Goal: Task Accomplishment & Management: Complete application form

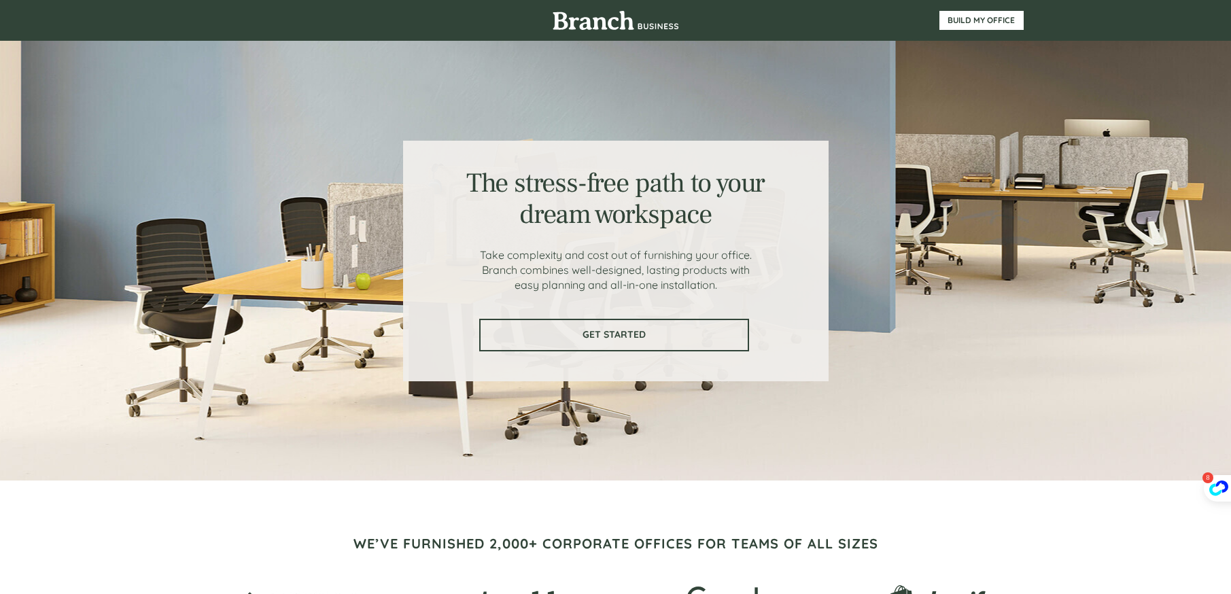
click at [639, 339] on span "GET STARTED" at bounding box center [614, 335] width 267 height 12
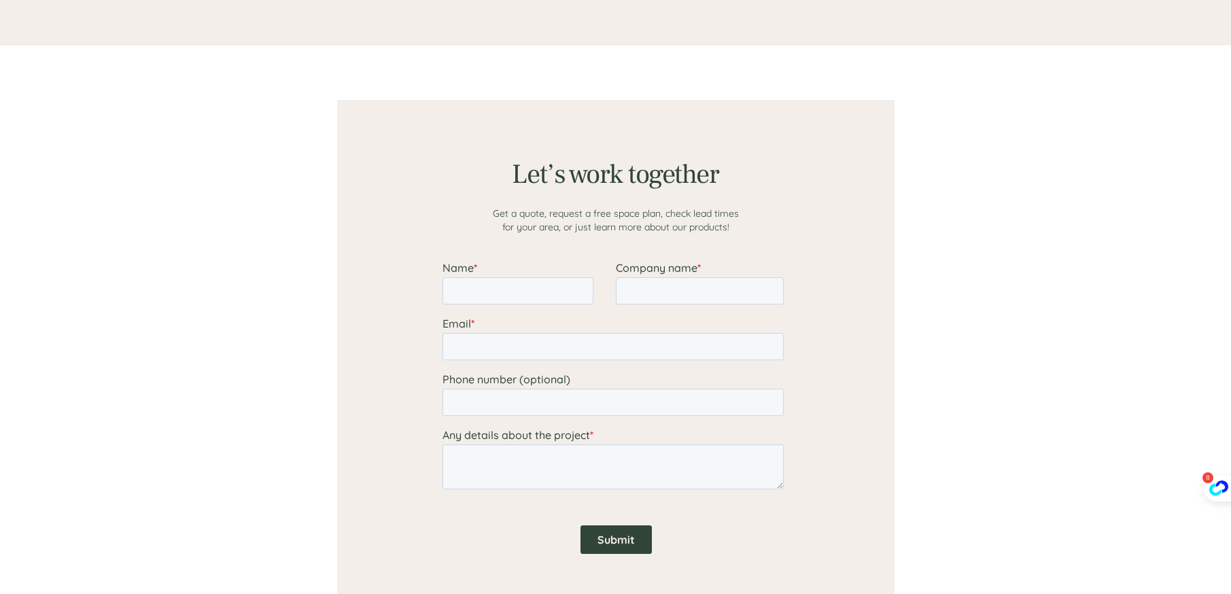
scroll to position [1055, 0]
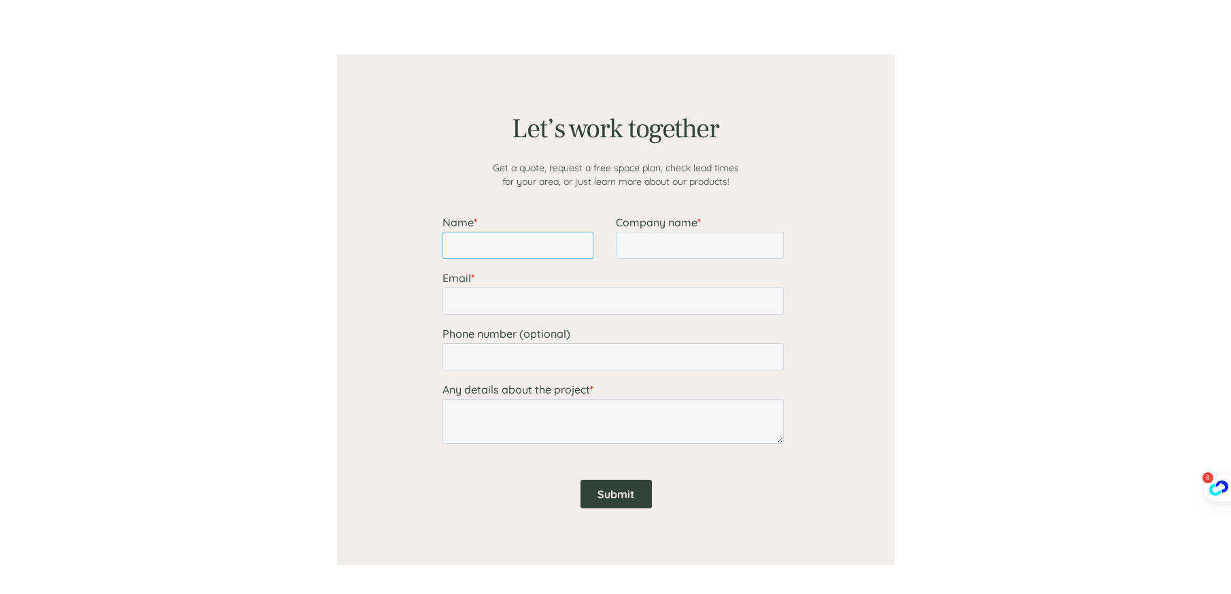
click at [494, 250] on input "Name *" at bounding box center [517, 245] width 151 height 27
type input "[PERSON_NAME]"
type input "New Dream Services Inc"
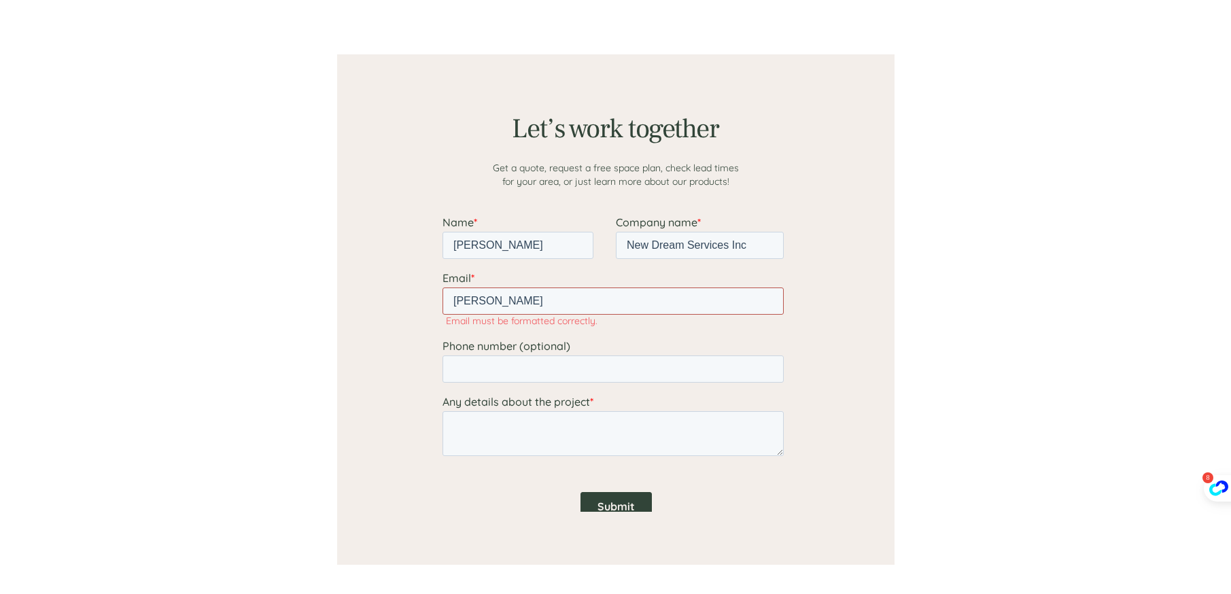
scroll to position [1041, 0]
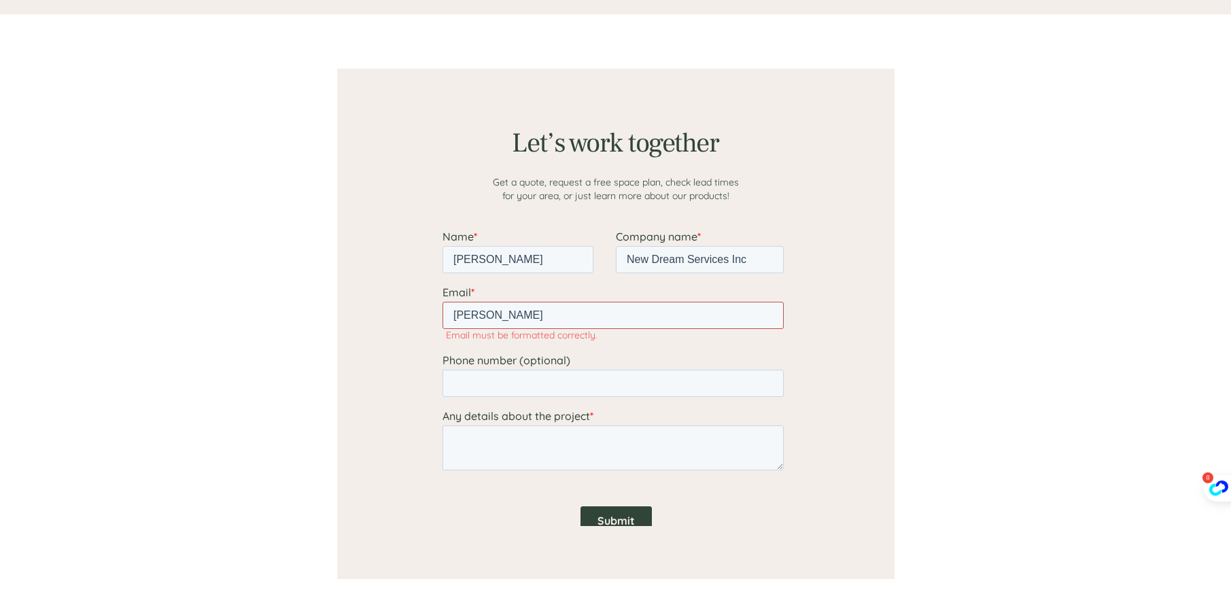
type input "[PERSON_NAME][EMAIL_ADDRESS][DOMAIN_NAME]"
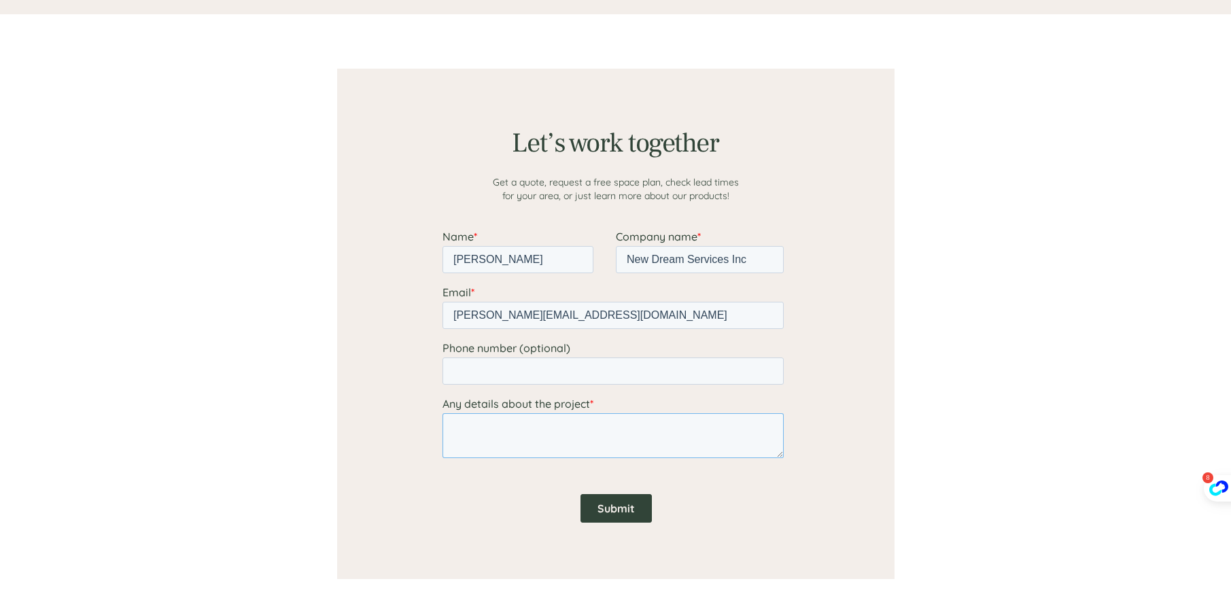
click at [588, 441] on textarea "Any details about the project *" at bounding box center [612, 435] width 341 height 45
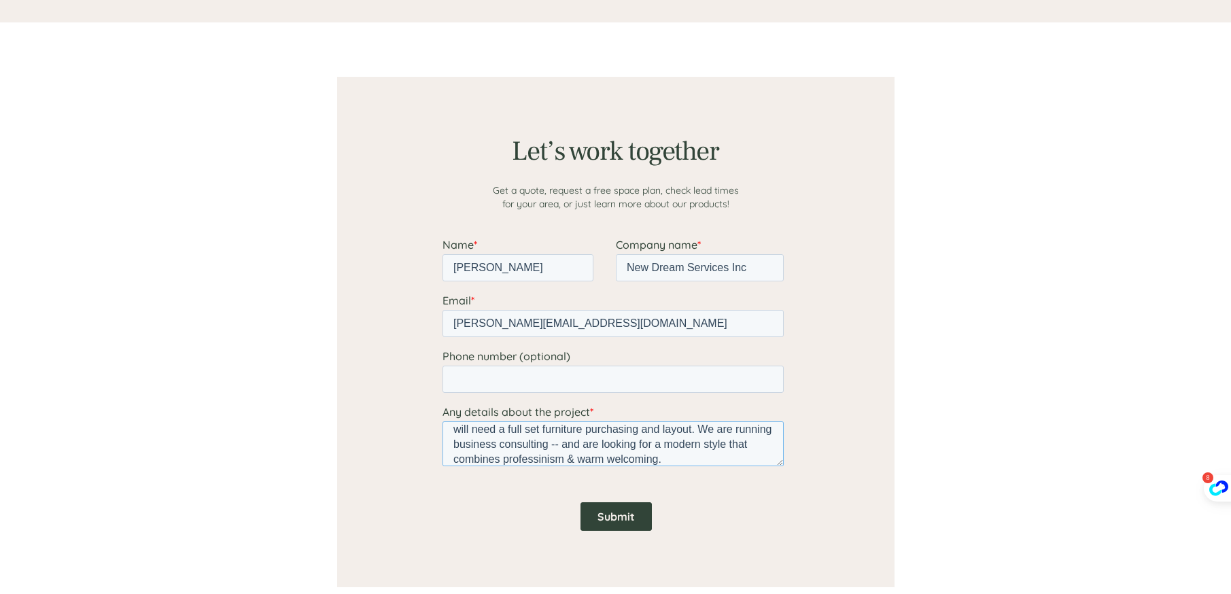
scroll to position [0, 0]
drag, startPoint x: 738, startPoint y: 431, endPoint x: 766, endPoint y: 434, distance: 28.8
click at [767, 430] on textarea "We are setting up a 1550sf office, with a large open areas--including a kitchen…" at bounding box center [612, 443] width 341 height 45
click at [752, 441] on textarea "We are setting up a 1550sf office, with a large open areas--including a kitchen…" at bounding box center [612, 443] width 341 height 45
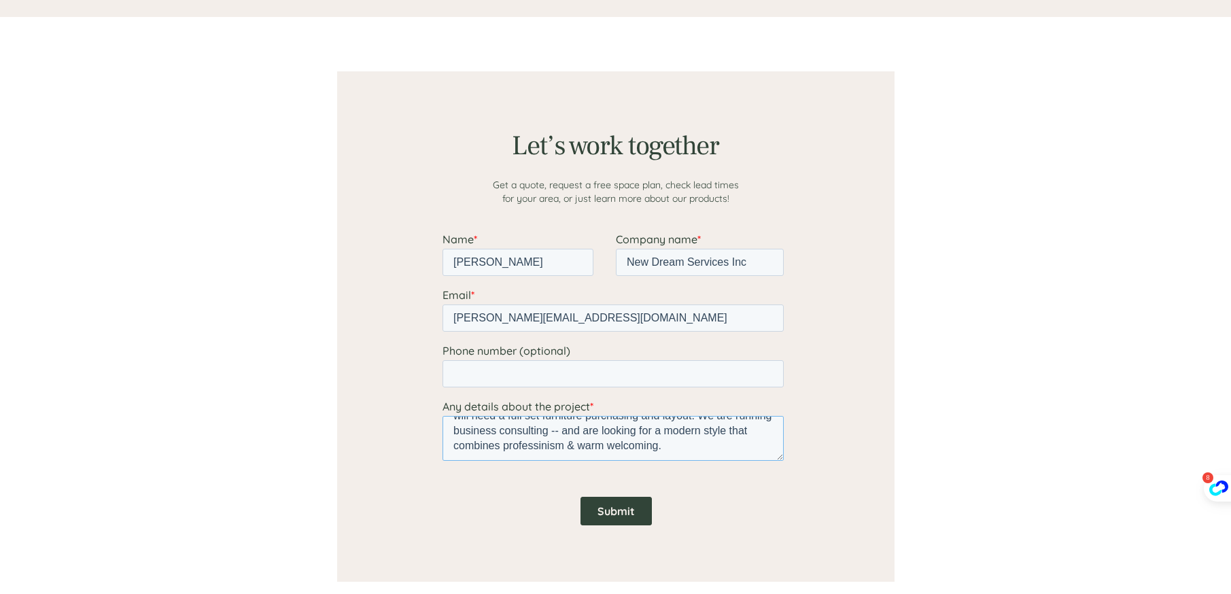
scroll to position [1033, 0]
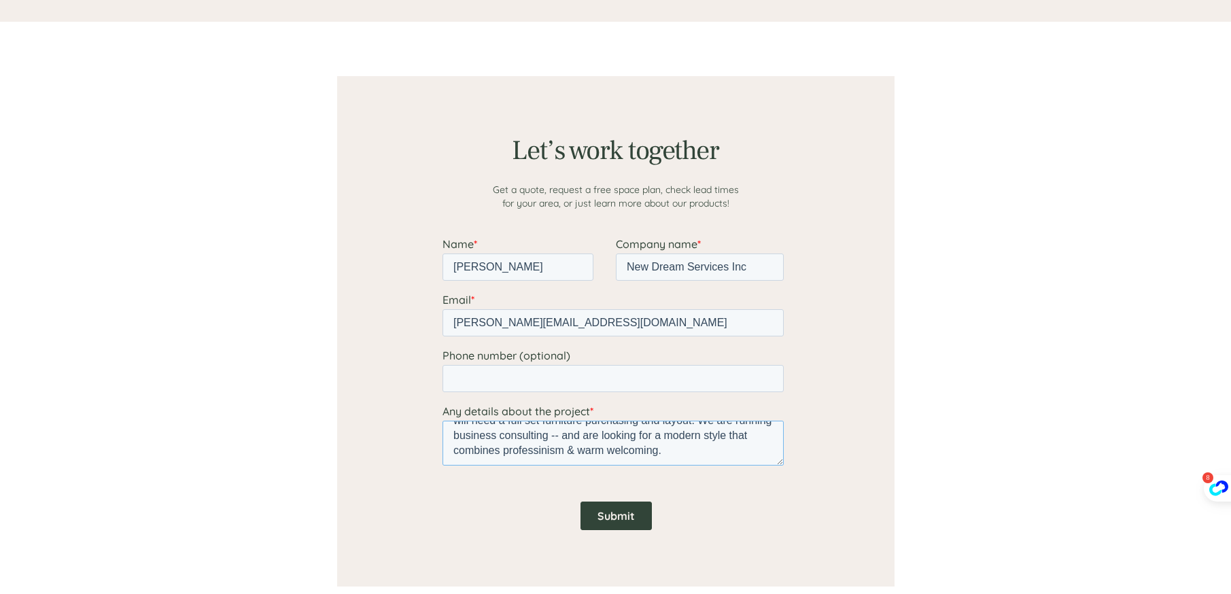
click at [700, 444] on textarea "We are setting up a 1550sf office, with a large open areas--including a kitchen…" at bounding box center [612, 443] width 341 height 45
click at [754, 421] on textarea "We are setting up a 1550sf office, with a large open areas--including a kitchen…" at bounding box center [612, 443] width 341 height 45
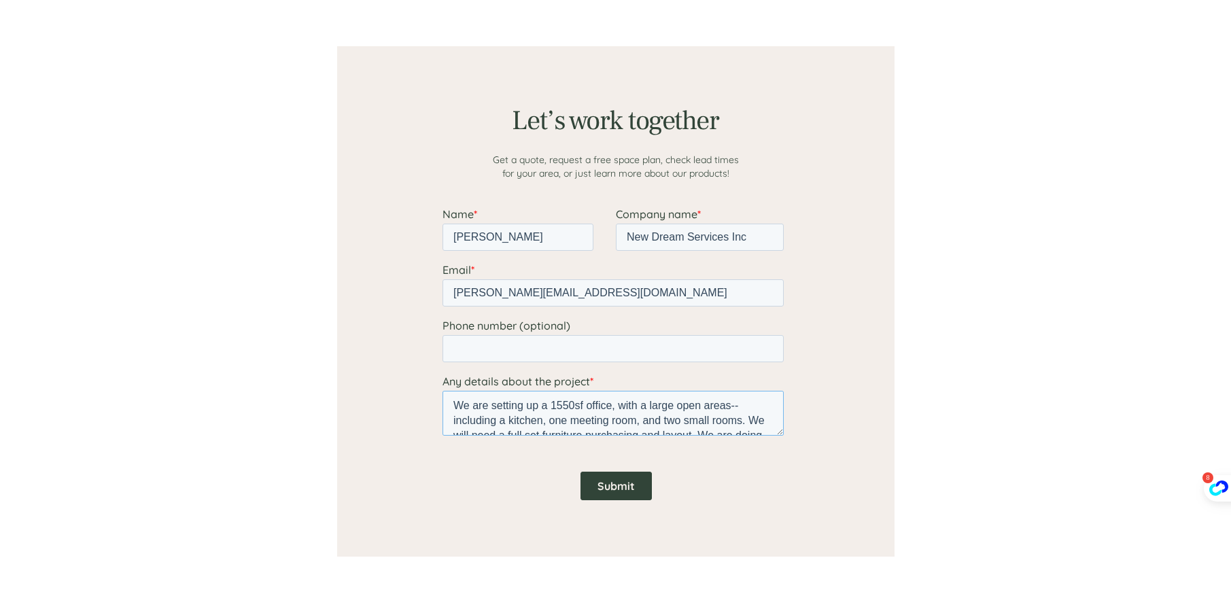
scroll to position [45, 0]
drag, startPoint x: 454, startPoint y: 407, endPoint x: 689, endPoint y: 479, distance: 246.0
click at [689, 479] on form "Name * [PERSON_NAME] Company name * New Dream Services Inc Email * [PERSON_NAME…" at bounding box center [615, 359] width 347 height 305
type textarea "We are setting up a 1550sf office, with a large open areas--including a kitchen…"
click at [602, 485] on input "Submit" at bounding box center [615, 486] width 71 height 29
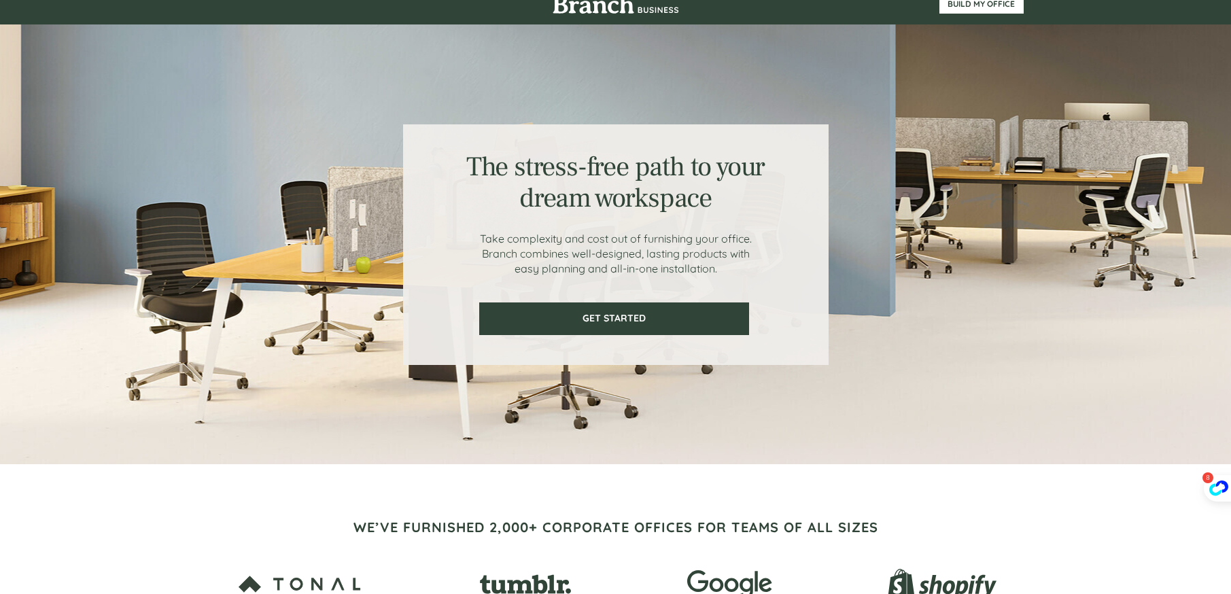
scroll to position [0, 0]
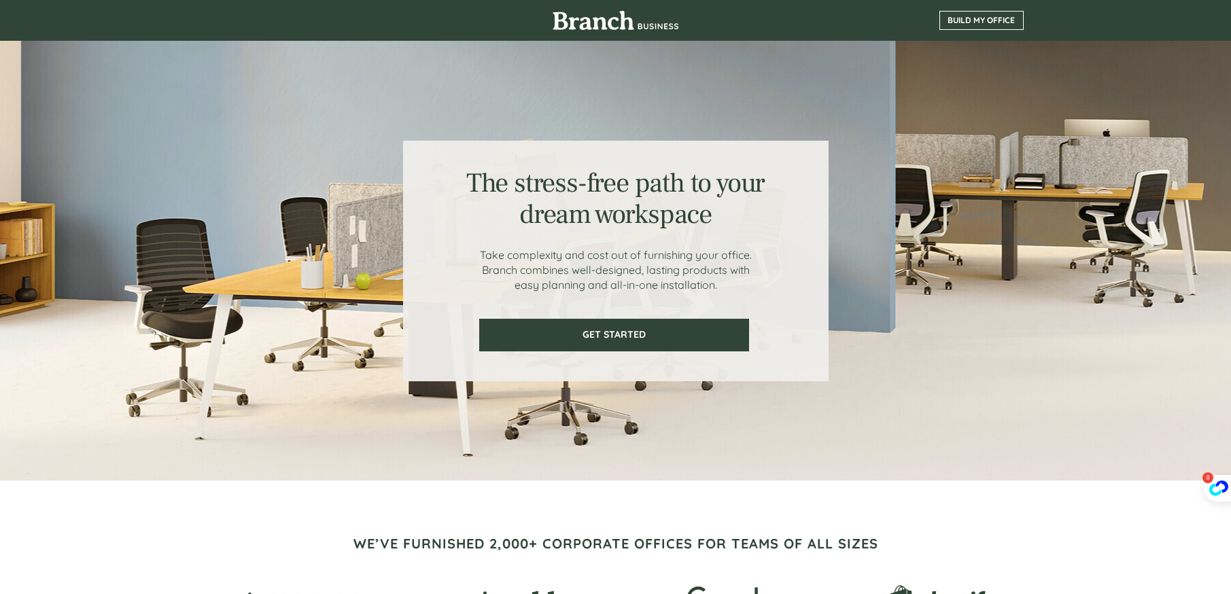
click at [985, 24] on span "BUILD MY OFFICE" at bounding box center [981, 21] width 83 height 10
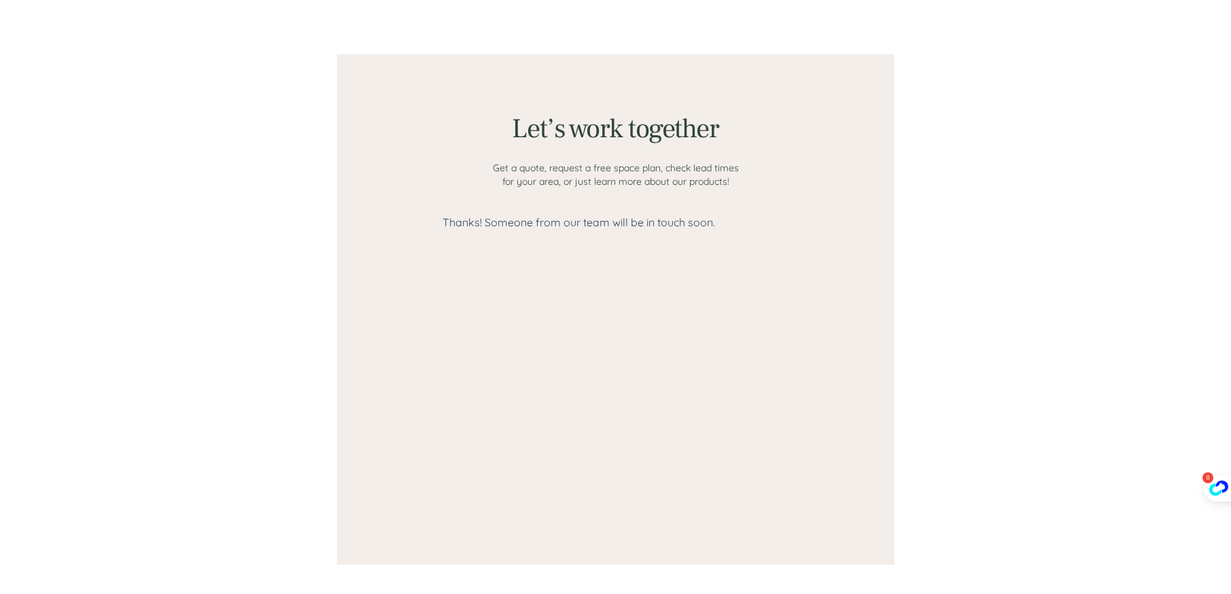
scroll to position [519, 0]
